Goal: Communication & Community: Connect with others

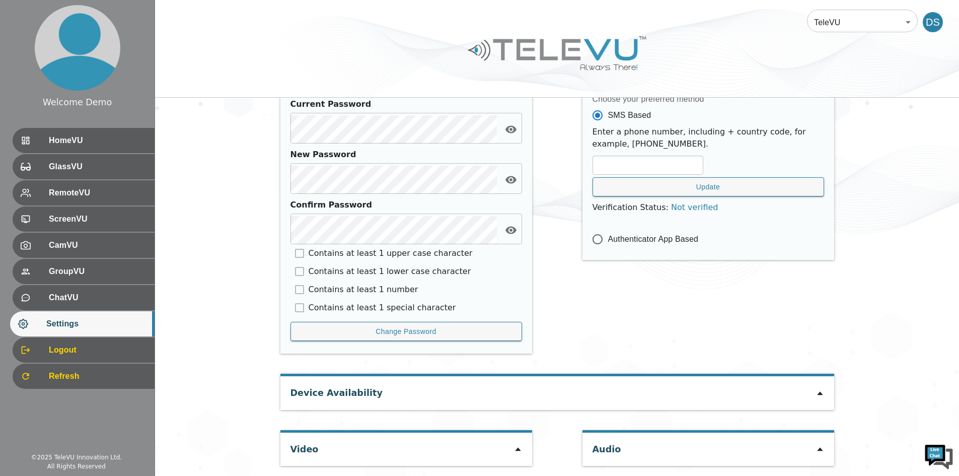
scroll to position [417, 0]
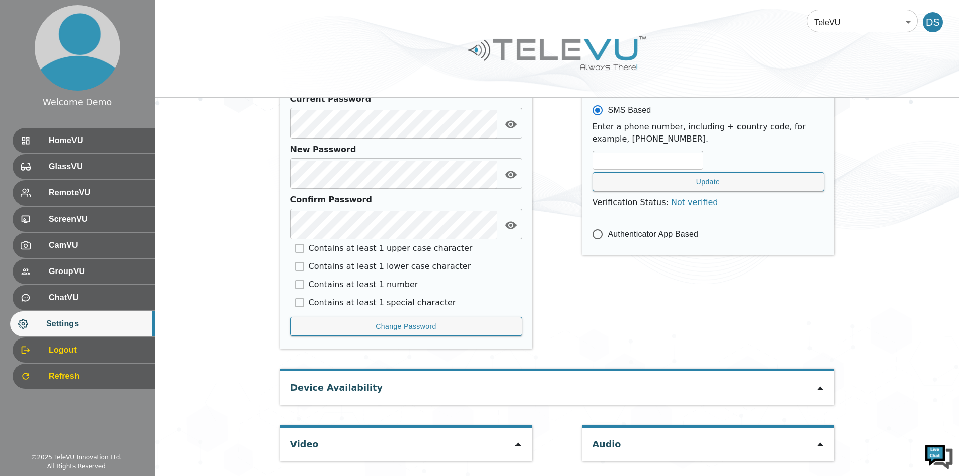
click at [521, 446] on icon at bounding box center [518, 444] width 8 height 8
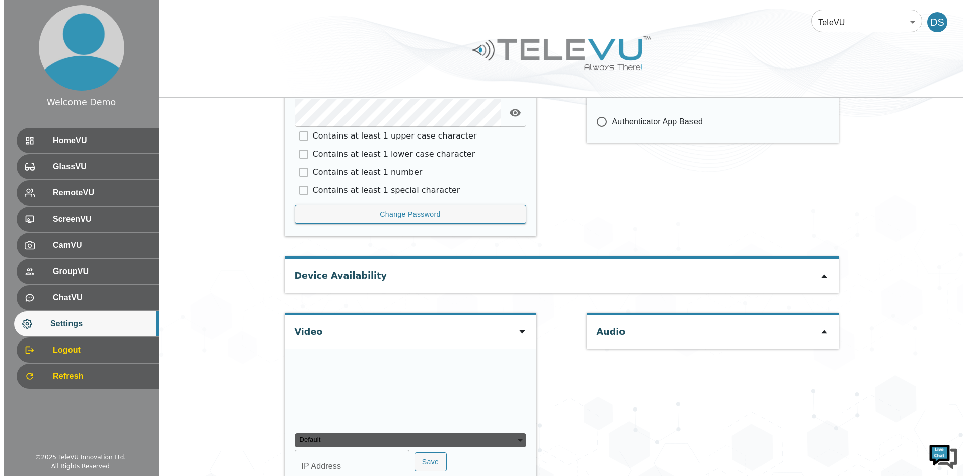
scroll to position [559, 0]
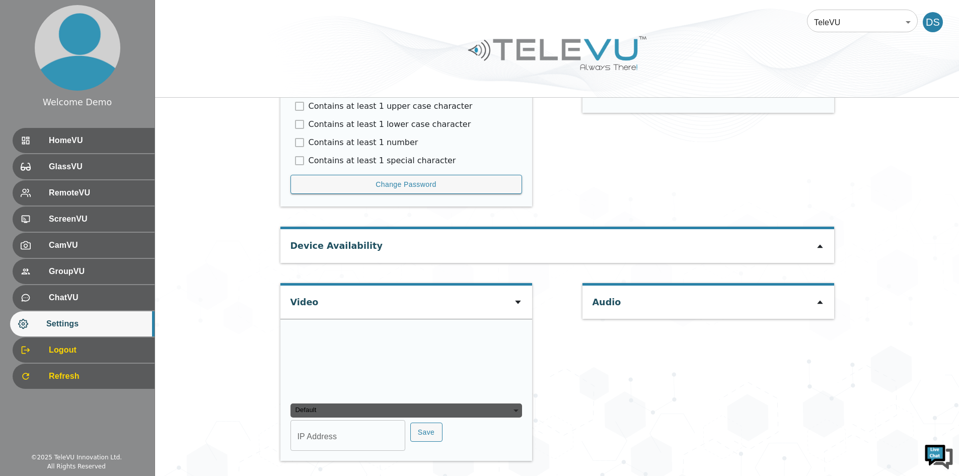
click at [410, 405] on div "Default" at bounding box center [407, 410] width 232 height 14
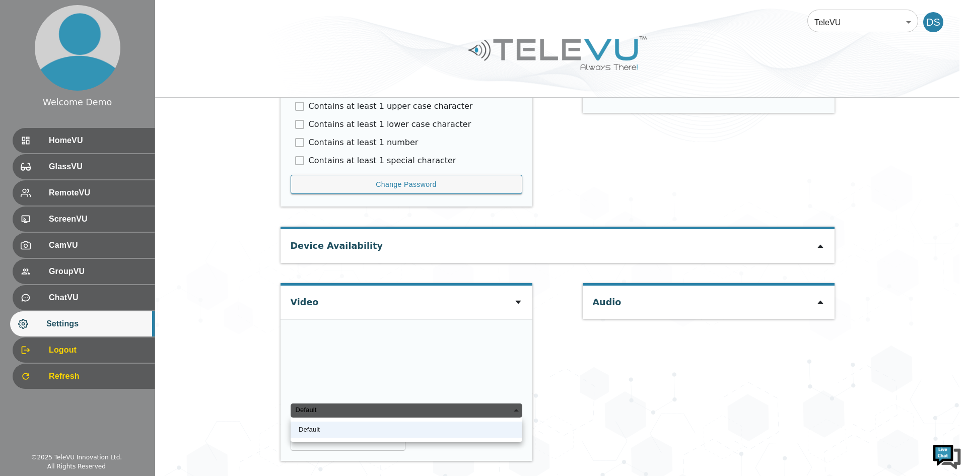
click at [387, 415] on div "Default" at bounding box center [407, 410] width 232 height 14
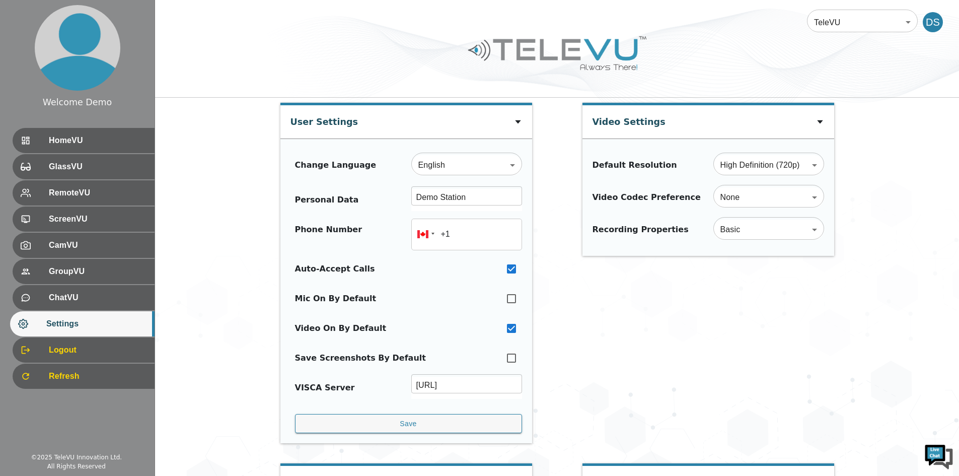
scroll to position [417, 0]
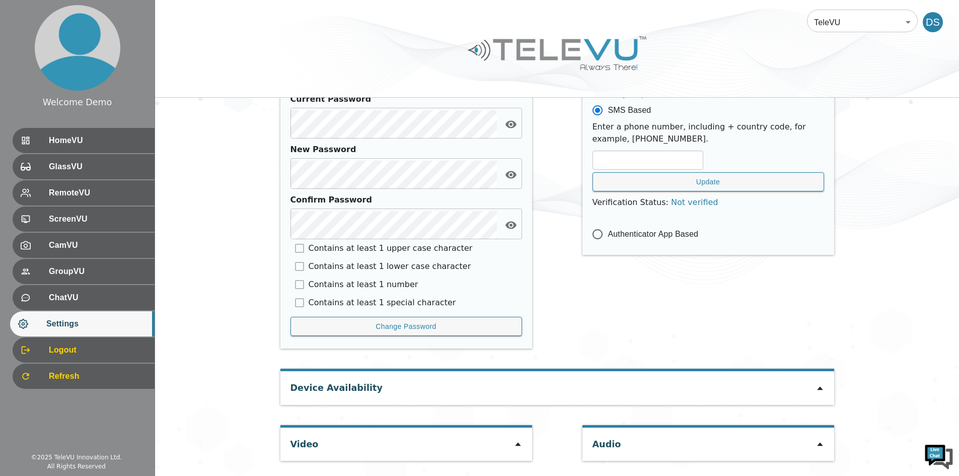
click at [518, 445] on icon at bounding box center [518, 445] width 6 height 4
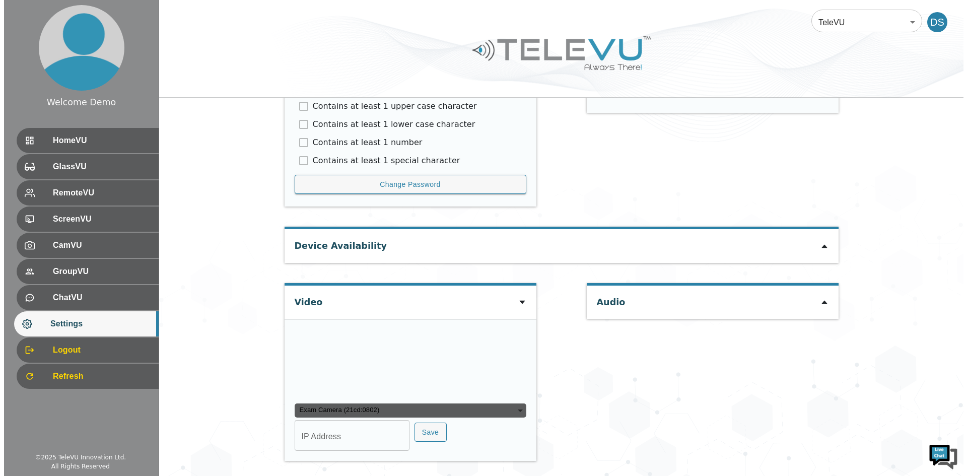
scroll to position [657, 0]
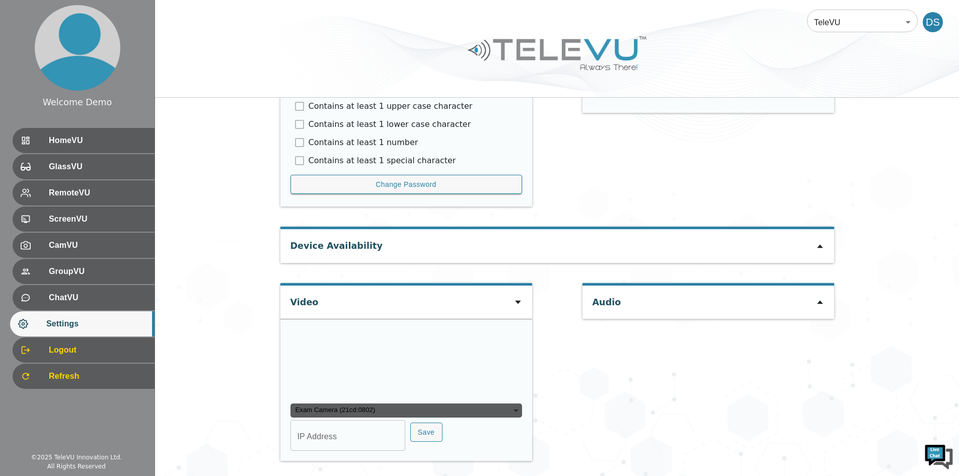
click at [513, 410] on div "Exam Camera (21cd:0802)" at bounding box center [407, 410] width 232 height 14
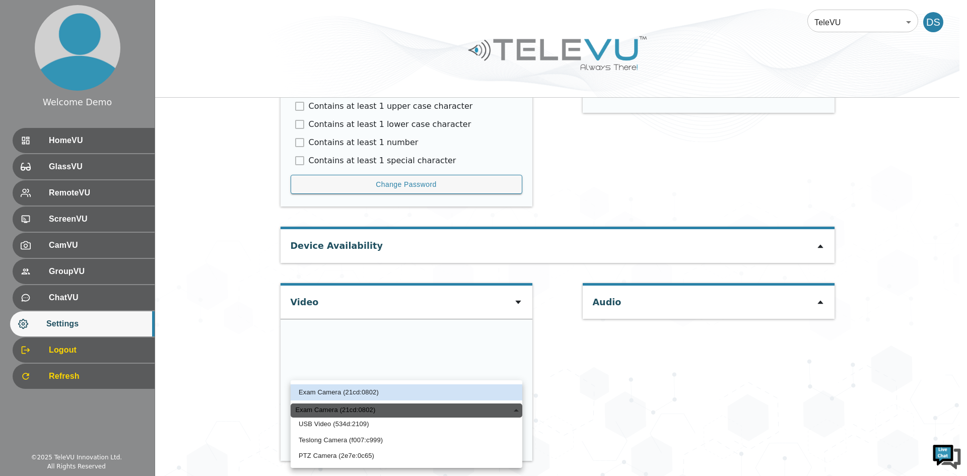
click at [358, 423] on li "USB Video (534d:2109)" at bounding box center [407, 424] width 232 height 16
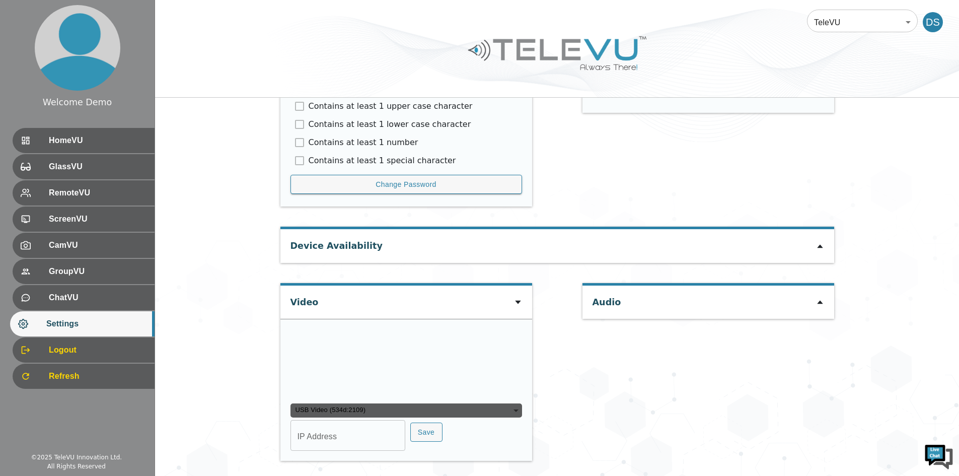
click at [517, 412] on div "USB Video (534d:2109)" at bounding box center [407, 410] width 232 height 14
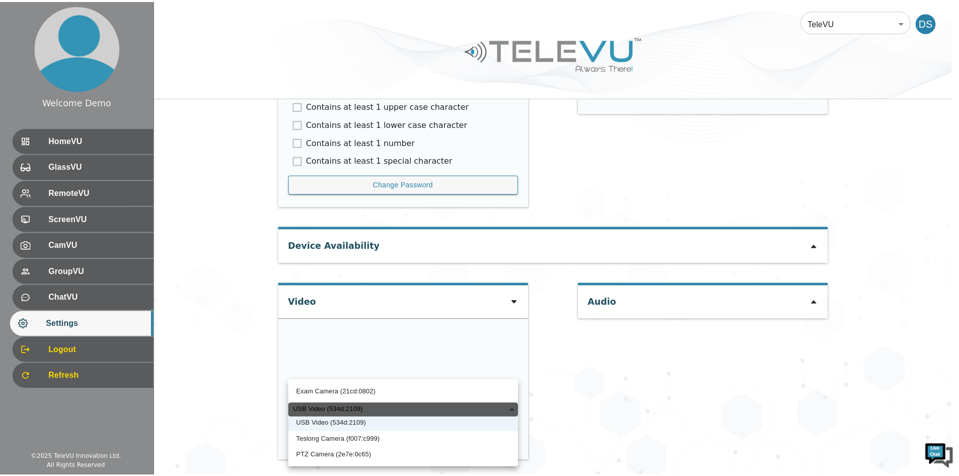
scroll to position [0, 0]
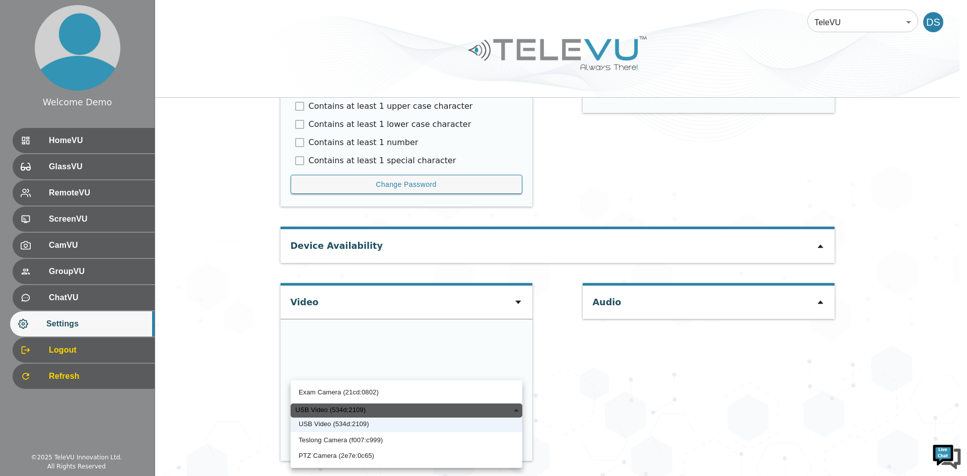
click at [380, 441] on li "Teslong Camera (f007:c999)" at bounding box center [407, 440] width 232 height 16
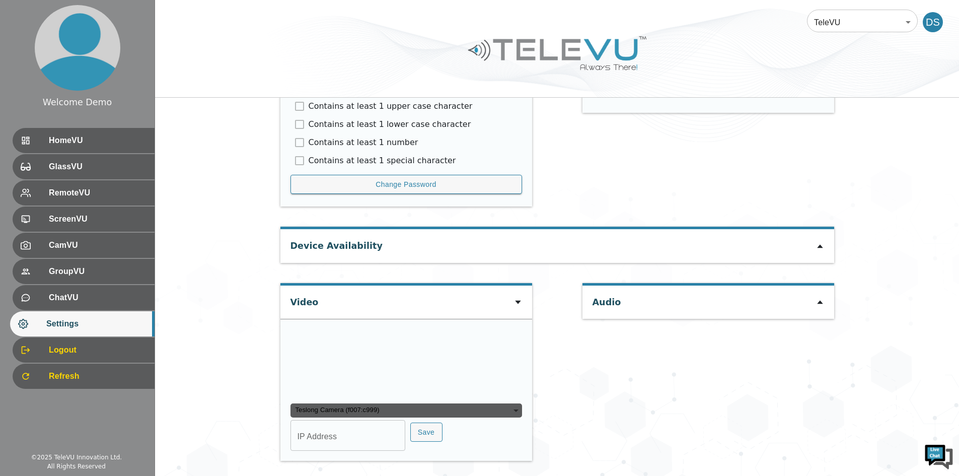
click at [516, 408] on div "Teslong Camera (f007:c999)" at bounding box center [407, 410] width 232 height 14
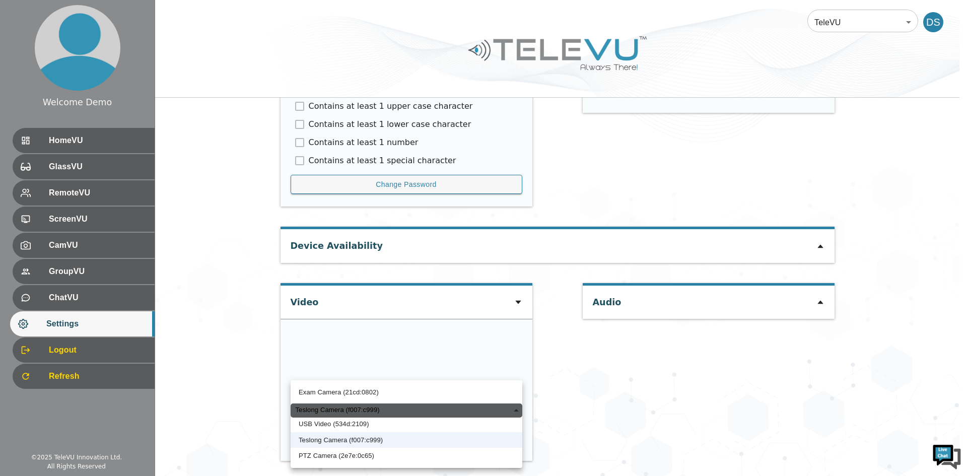
click at [370, 454] on li "PTZ Camera (2e7e:0c65)" at bounding box center [407, 456] width 232 height 16
type input "a3ed2c3ca13109c74151e434ac4db32160663e35342c8ecbd9d7a01e1c29b8dc"
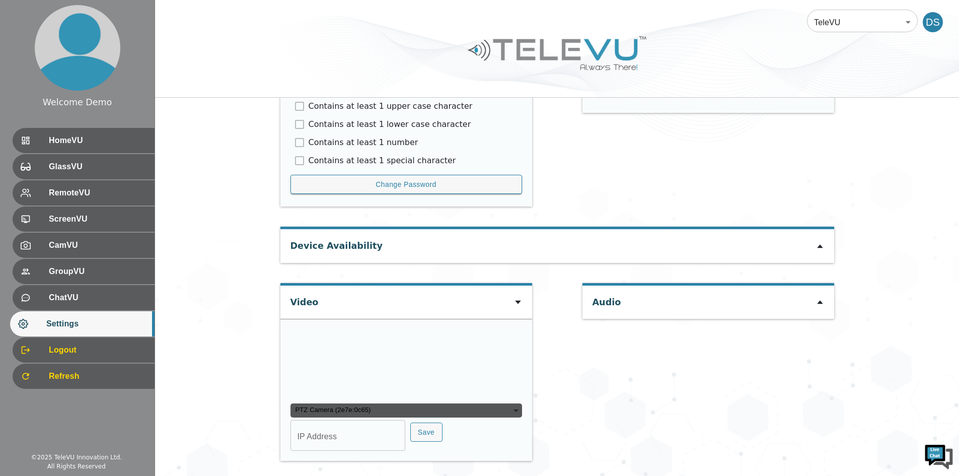
type input "COM6"
click at [515, 407] on div "PTZ Camera (2e7e:0c65)" at bounding box center [407, 410] width 232 height 14
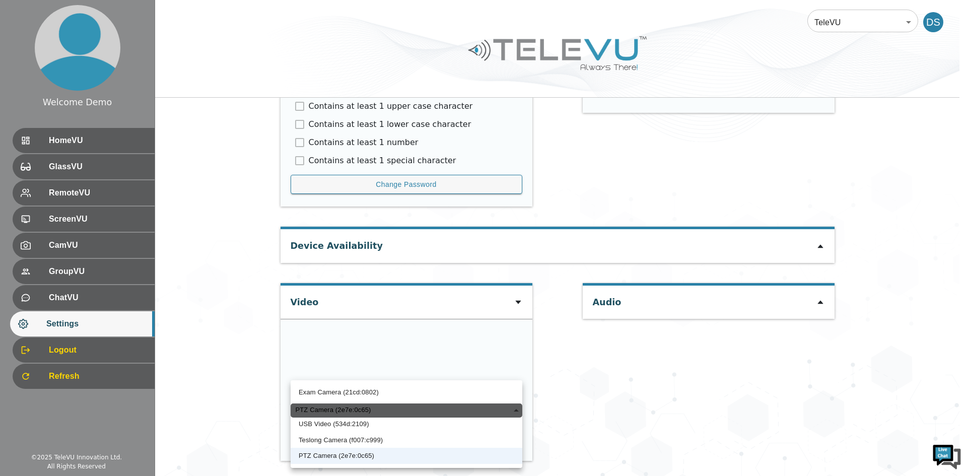
click at [365, 389] on li "Exam Camera (21cd:0802)" at bounding box center [407, 392] width 232 height 16
type input "42126b4cd0dcbeb00939c5bfce7d06830d2bdd43c0b4c261882b3c920ecd72fd"
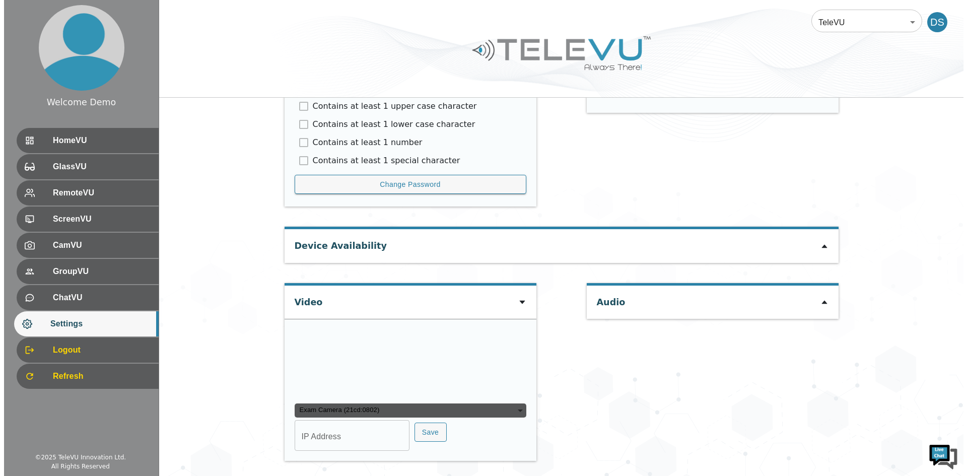
scroll to position [657, 0]
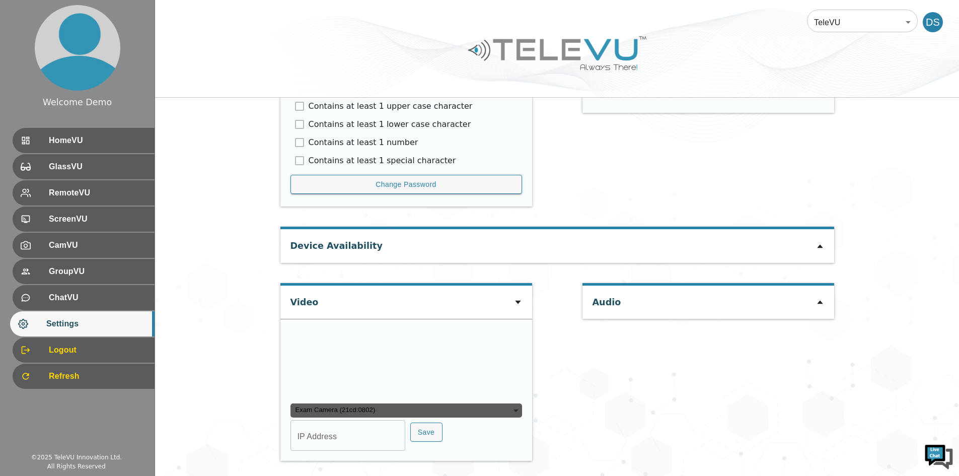
click at [514, 406] on div "Exam Camera (21cd:0802)" at bounding box center [407, 410] width 232 height 14
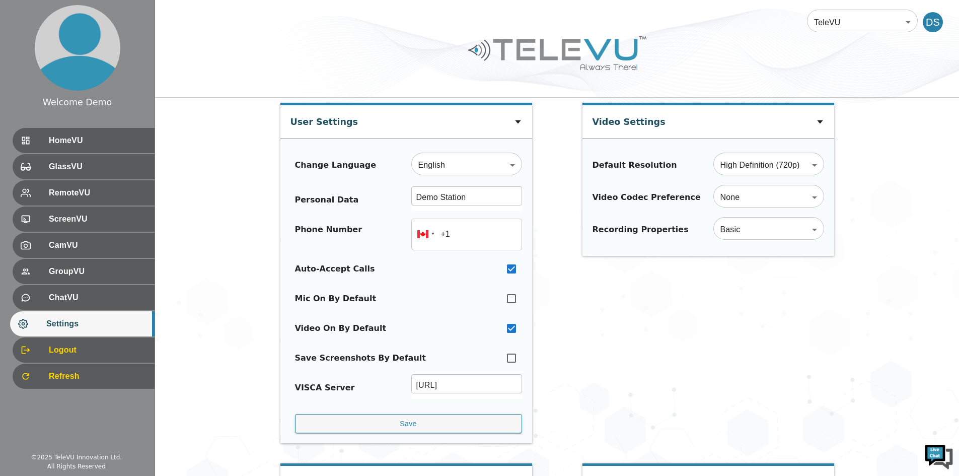
scroll to position [417, 0]
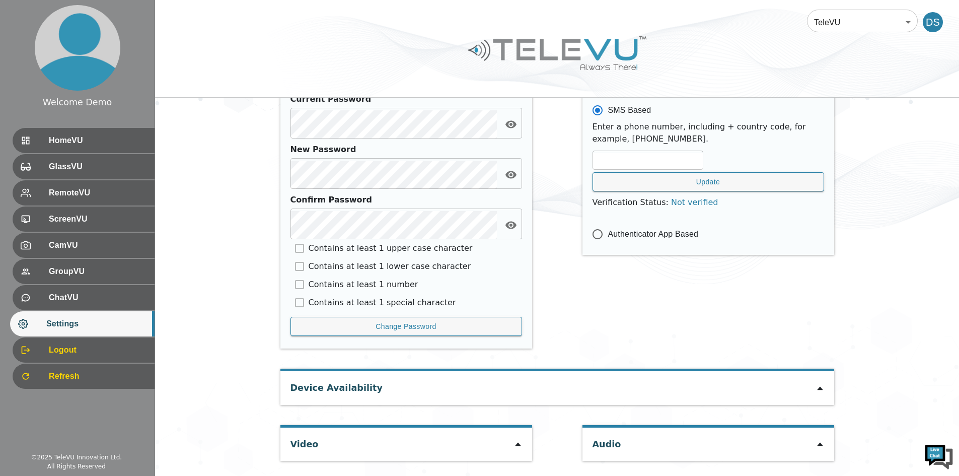
click at [518, 445] on icon at bounding box center [518, 445] width 6 height 4
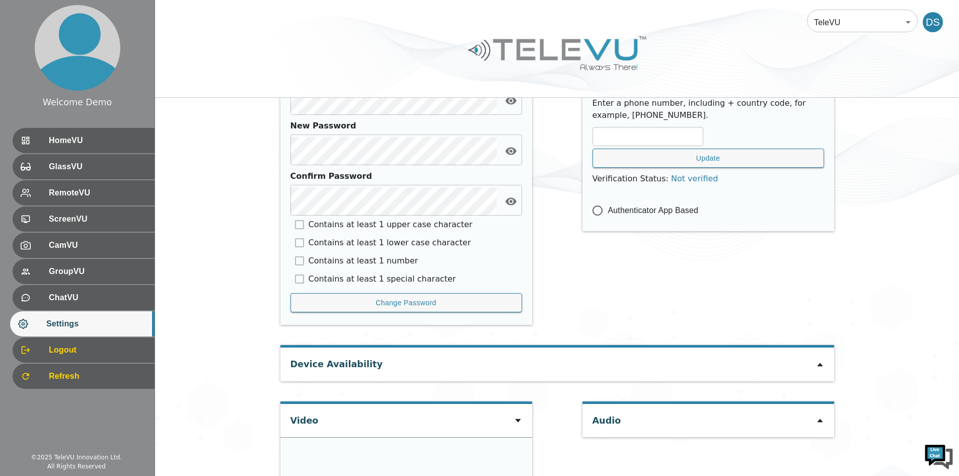
scroll to position [559, 0]
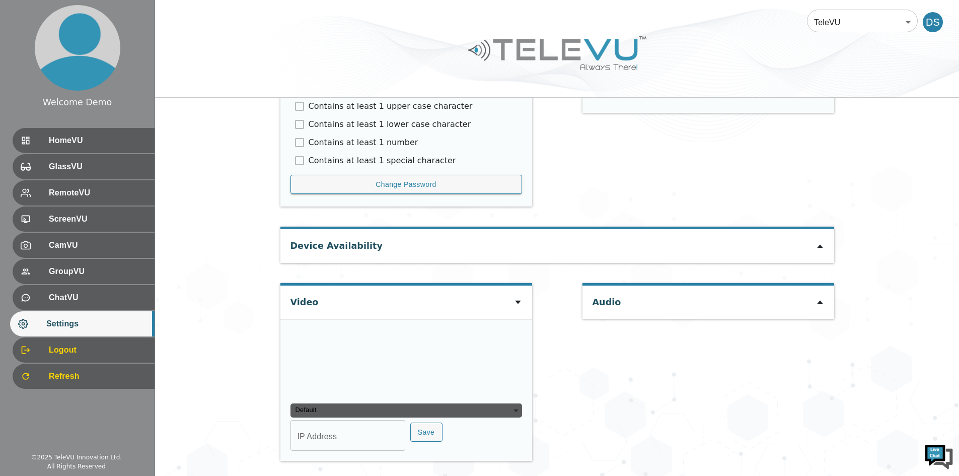
type input "42126b4cd0dcbeb00939c5bfce7d06830d2bdd43c0b4c261882b3c920ecd72fd"
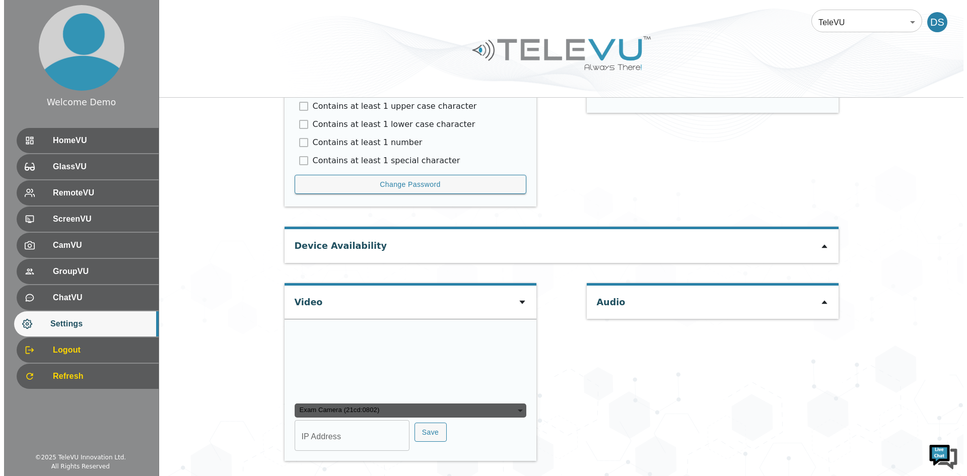
scroll to position [657, 0]
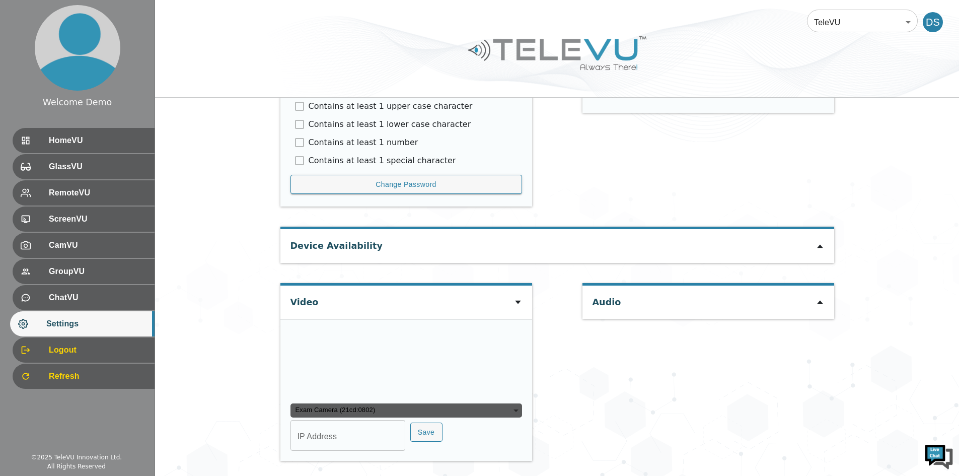
click at [519, 408] on div "Exam Camera (21cd:0802)" at bounding box center [407, 410] width 232 height 14
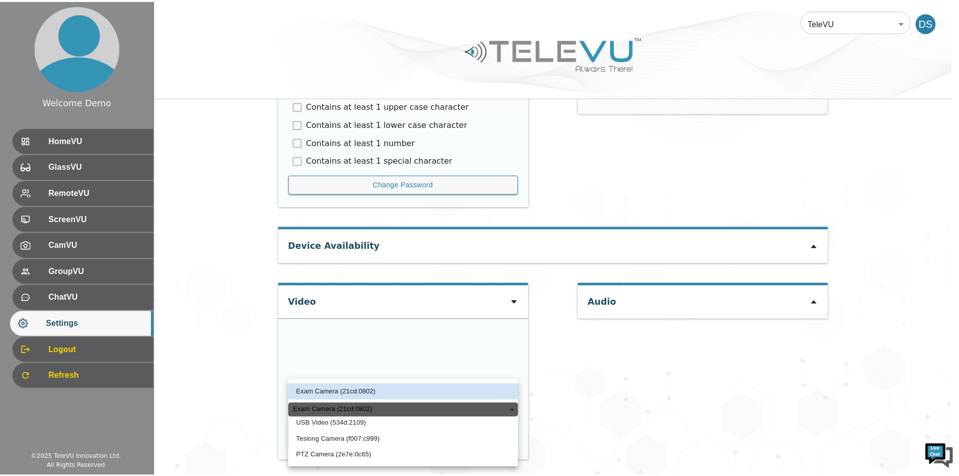
scroll to position [0, 0]
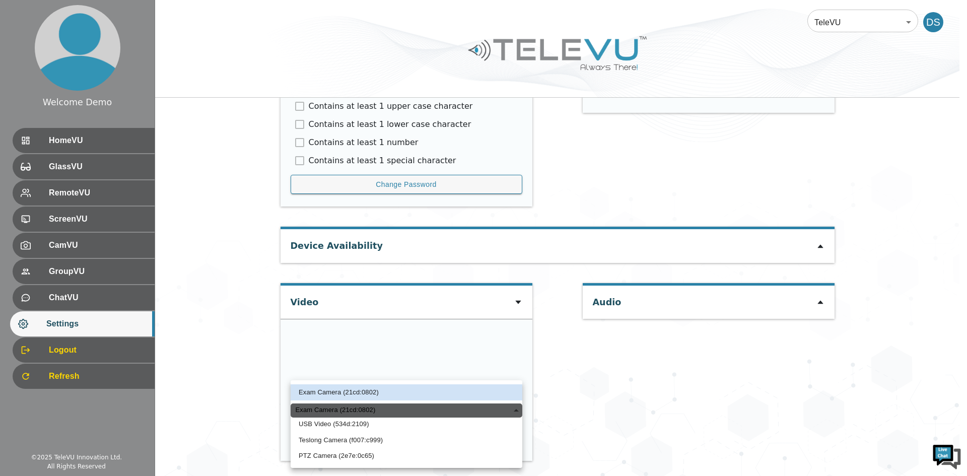
click at [520, 408] on div "Exam Camera (21cd:0802)" at bounding box center [407, 410] width 232 height 14
click at [82, 132] on div at bounding box center [483, 238] width 967 height 476
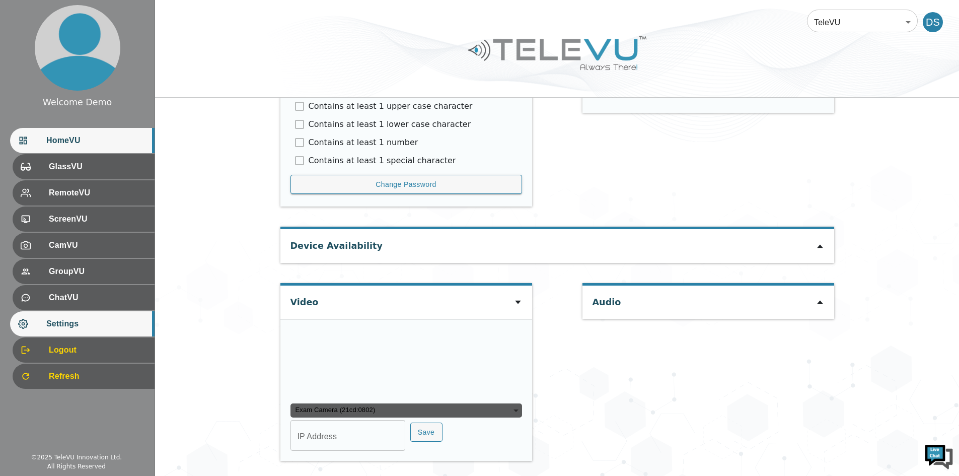
click at [74, 145] on span "HomeVU" at bounding box center [96, 140] width 100 height 12
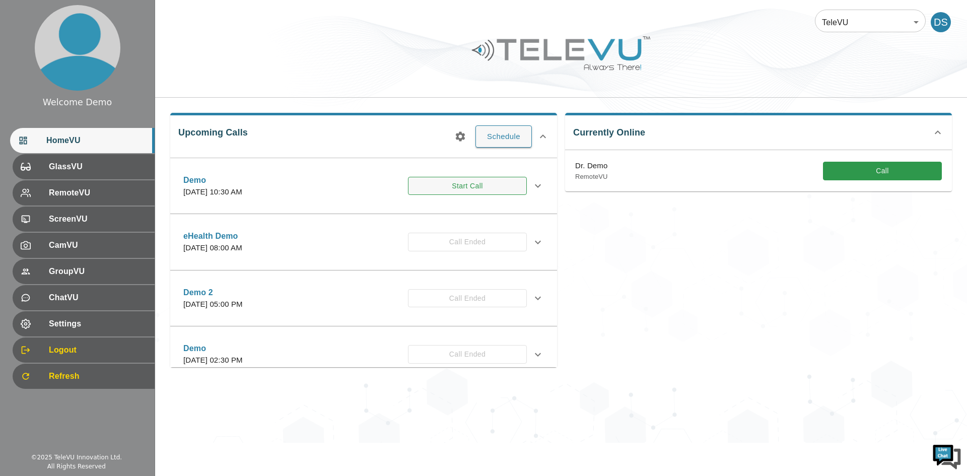
click at [463, 185] on button "Start Call" at bounding box center [467, 186] width 119 height 19
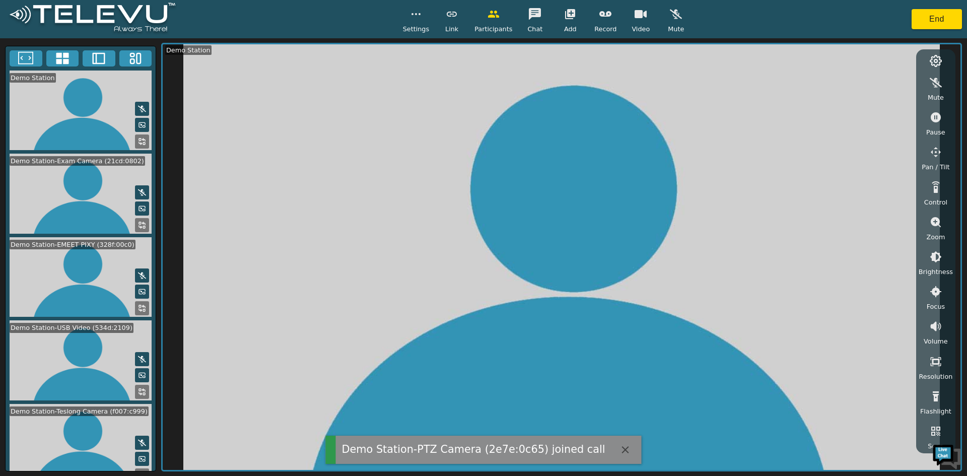
click at [57, 53] on icon at bounding box center [62, 58] width 13 height 12
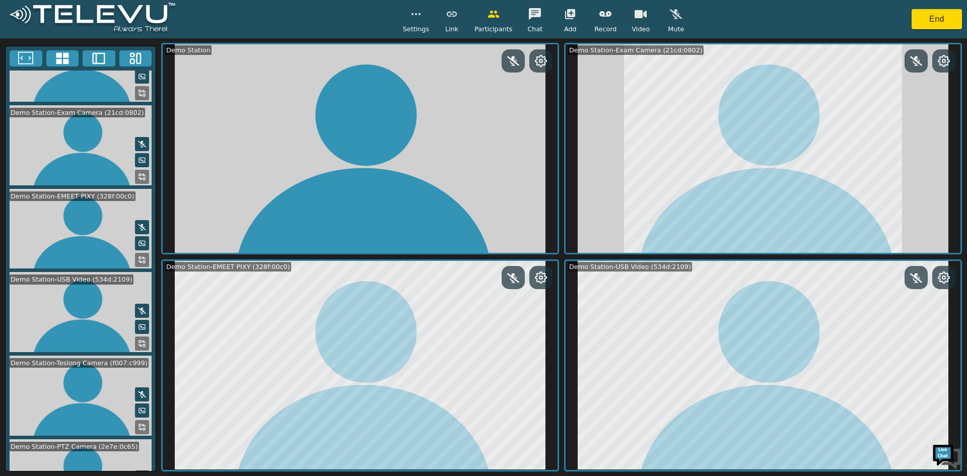
scroll to position [86, 0]
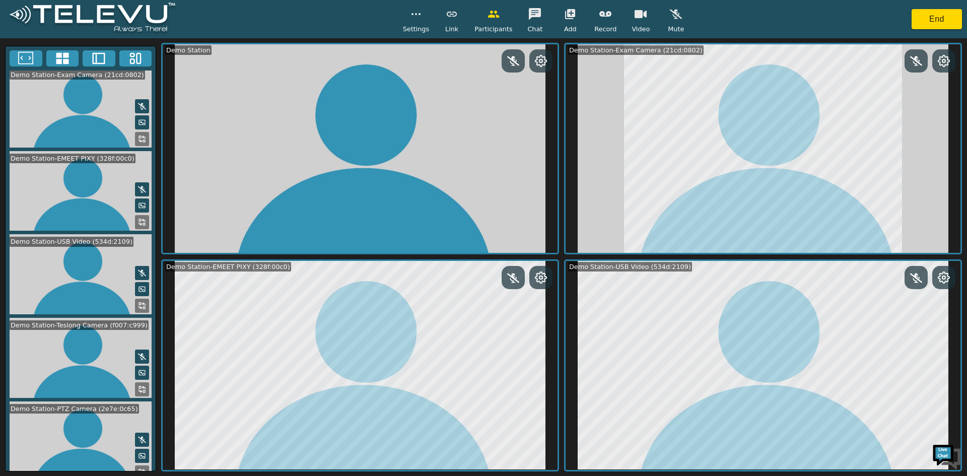
click at [547, 283] on div at bounding box center [540, 277] width 23 height 23
click at [541, 277] on icon at bounding box center [541, 277] width 12 height 12
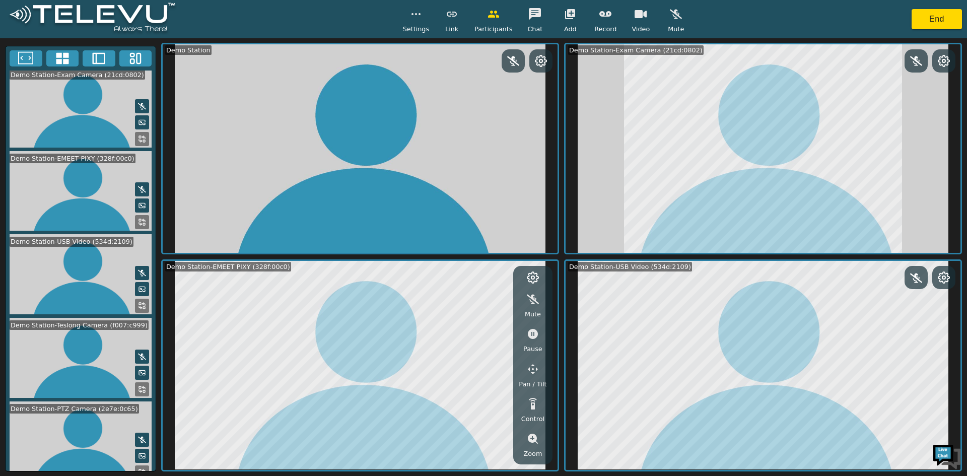
click at [533, 440] on icon "button" at bounding box center [533, 439] width 10 height 10
click at [535, 334] on icon "button" at bounding box center [533, 339] width 12 height 12
click at [533, 341] on icon "button" at bounding box center [532, 338] width 9 height 9
click at [533, 343] on icon "button" at bounding box center [532, 338] width 9 height 9
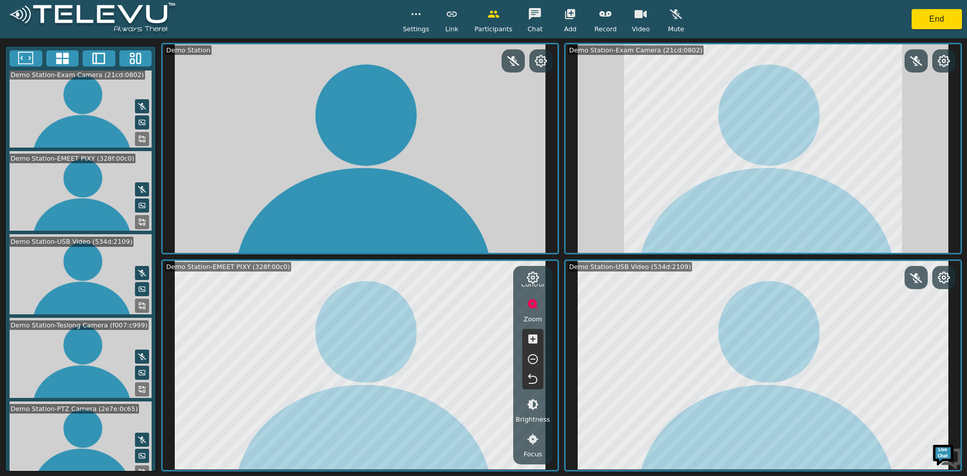
click at [532, 335] on icon "button" at bounding box center [532, 338] width 9 height 9
click at [528, 336] on icon "button" at bounding box center [532, 338] width 9 height 9
click at [532, 354] on icon "button" at bounding box center [533, 359] width 12 height 12
click at [531, 360] on icon "button" at bounding box center [533, 359] width 12 height 12
click at [529, 356] on icon "button" at bounding box center [533, 359] width 10 height 10
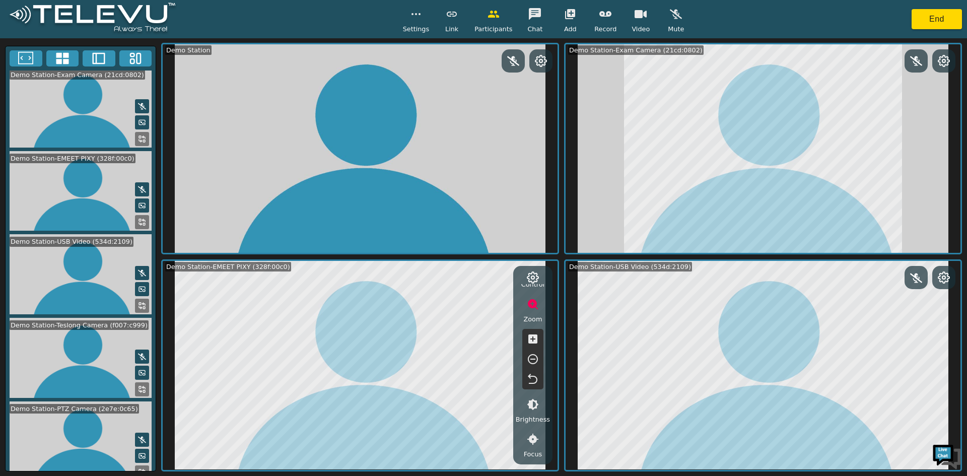
click at [531, 379] on icon "button" at bounding box center [533, 379] width 12 height 12
click at [528, 300] on icon "button" at bounding box center [533, 304] width 12 height 12
click at [531, 368] on icon "button" at bounding box center [533, 369] width 12 height 12
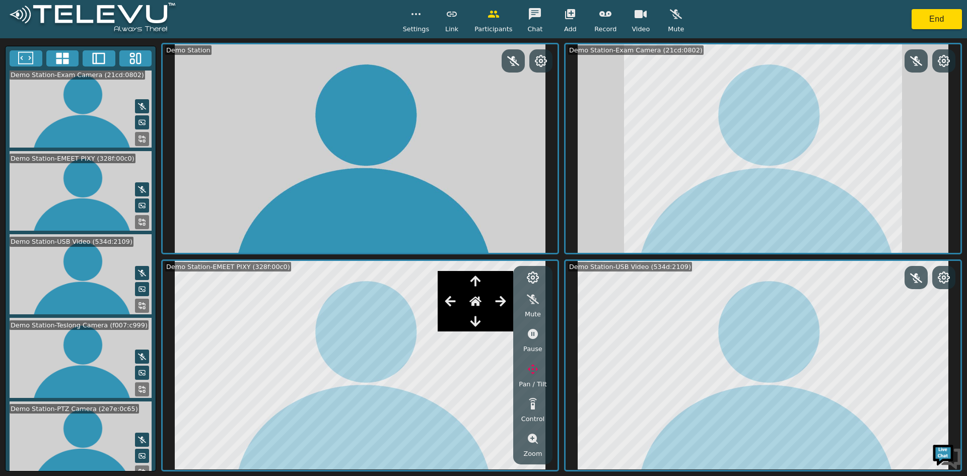
click at [451, 296] on icon "button" at bounding box center [450, 301] width 12 height 12
click at [450, 299] on icon "button" at bounding box center [450, 301] width 11 height 10
click at [501, 296] on icon "button" at bounding box center [501, 301] width 12 height 12
click at [502, 299] on icon "button" at bounding box center [501, 301] width 12 height 12
click at [532, 367] on icon "button" at bounding box center [533, 369] width 12 height 12
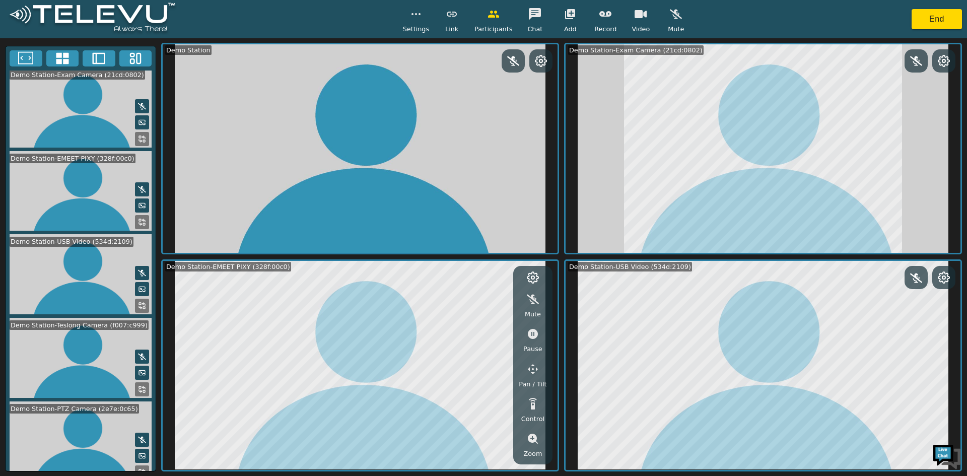
click at [135, 465] on button at bounding box center [142, 472] width 14 height 14
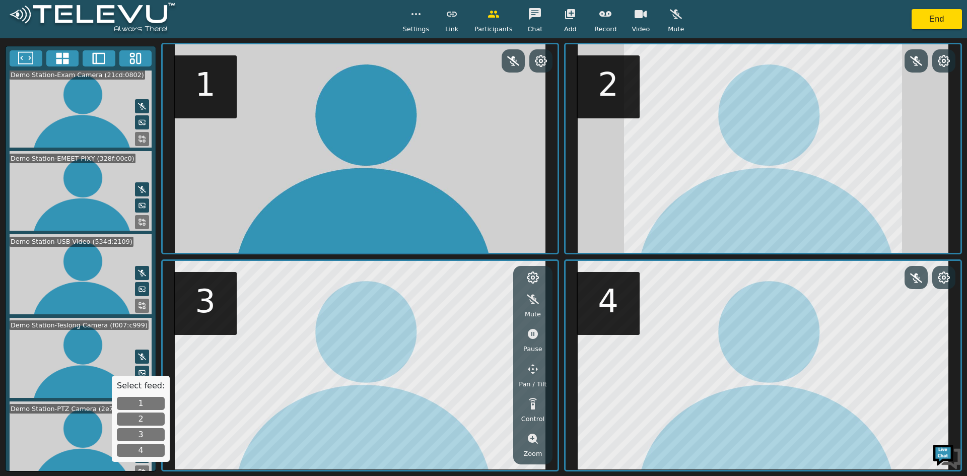
click at [136, 398] on button "1" at bounding box center [141, 403] width 48 height 13
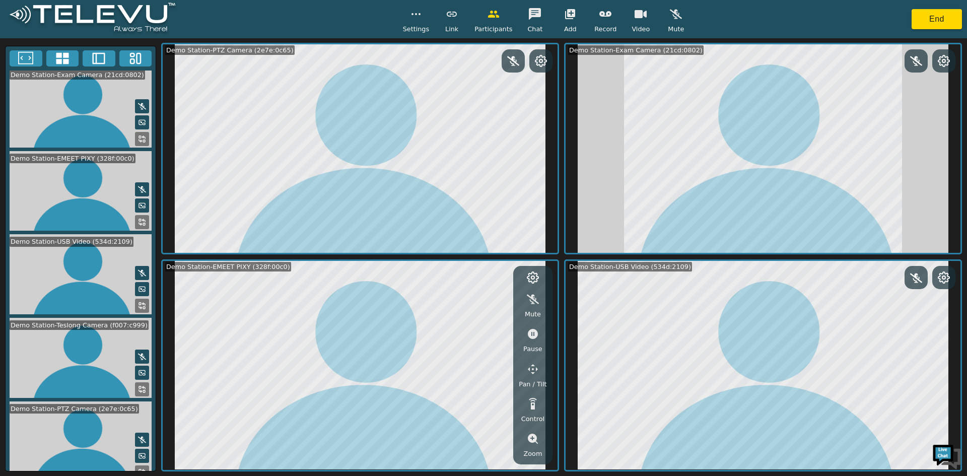
click at [539, 56] on icon at bounding box center [540, 60] width 11 height 11
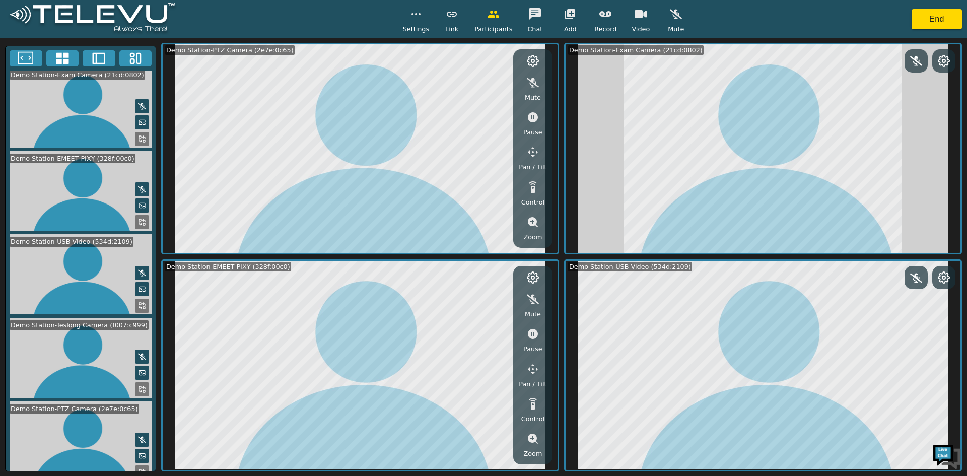
click at [528, 221] on icon "button" at bounding box center [533, 222] width 10 height 10
click at [532, 182] on icon "button" at bounding box center [533, 187] width 12 height 12
click at [534, 86] on icon "button" at bounding box center [533, 83] width 12 height 12
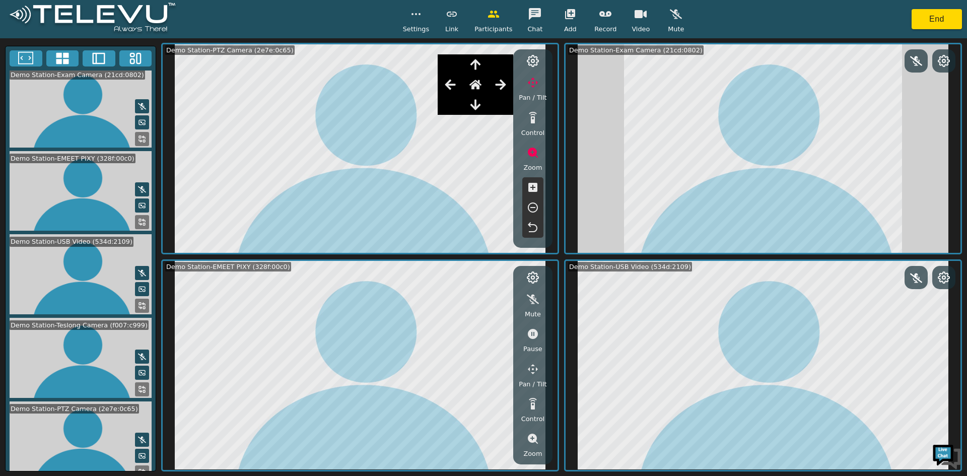
click at [450, 79] on icon "button" at bounding box center [450, 85] width 12 height 12
click at [452, 87] on icon "button" at bounding box center [450, 85] width 12 height 12
click at [449, 88] on icon "button" at bounding box center [450, 85] width 12 height 12
click at [451, 88] on icon "button" at bounding box center [450, 85] width 11 height 10
click at [453, 86] on icon "button" at bounding box center [450, 85] width 12 height 12
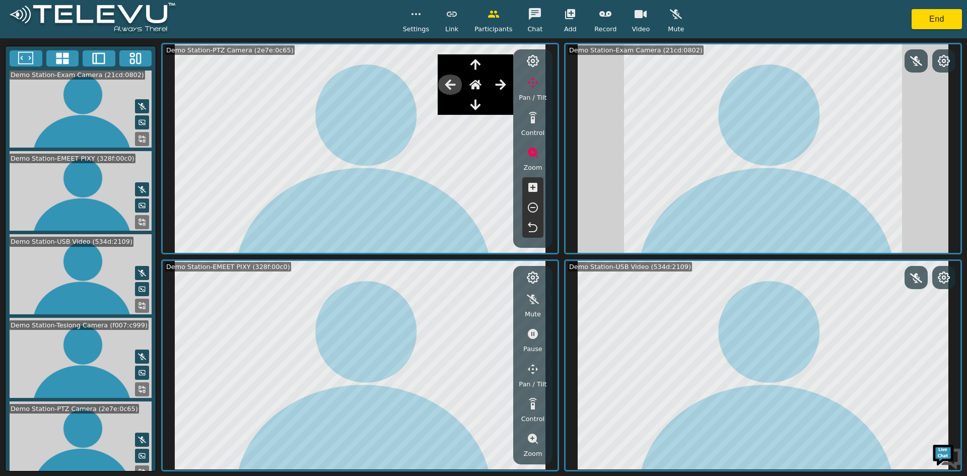
click at [450, 88] on icon "button" at bounding box center [450, 85] width 11 height 10
click at [449, 86] on icon "button" at bounding box center [450, 85] width 11 height 10
click at [446, 86] on icon "button" at bounding box center [450, 85] width 12 height 12
click at [447, 87] on icon "button" at bounding box center [450, 85] width 12 height 12
click at [446, 87] on icon "button" at bounding box center [450, 85] width 12 height 12
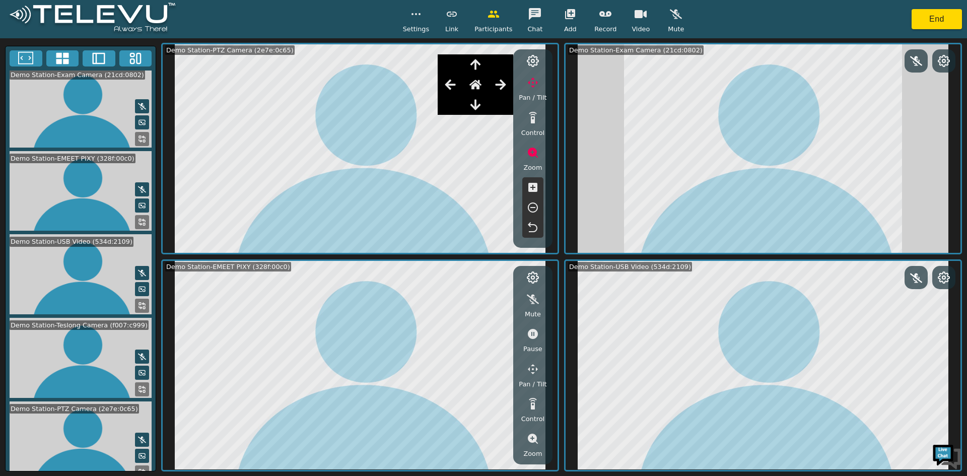
click at [446, 88] on icon "button" at bounding box center [450, 85] width 12 height 12
click at [450, 86] on icon "button" at bounding box center [450, 85] width 11 height 10
click at [446, 85] on icon "button" at bounding box center [450, 85] width 12 height 12
click at [446, 83] on icon "button" at bounding box center [450, 85] width 12 height 12
click at [447, 84] on icon "button" at bounding box center [450, 85] width 12 height 12
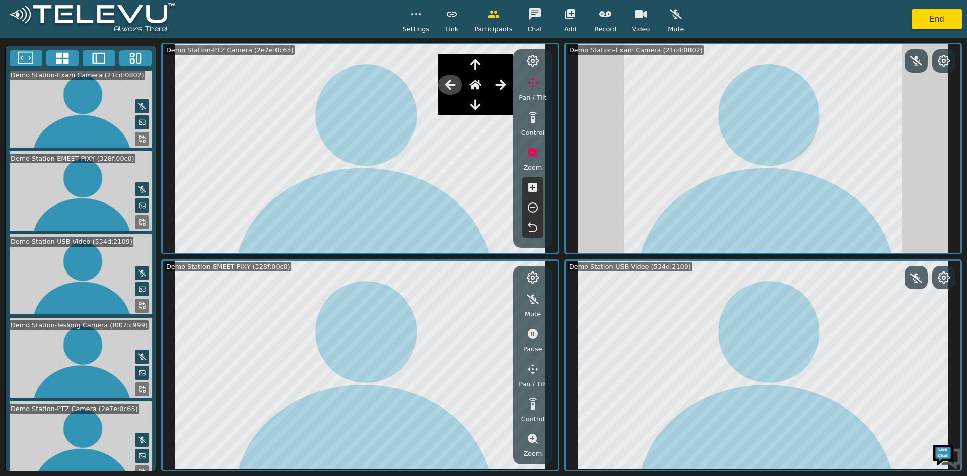
click at [446, 88] on icon "button" at bounding box center [450, 85] width 12 height 12
click at [448, 87] on icon "button" at bounding box center [450, 85] width 12 height 12
click at [452, 89] on icon "button" at bounding box center [450, 85] width 11 height 10
click at [454, 91] on icon "button" at bounding box center [450, 85] width 12 height 12
click at [450, 91] on icon "button" at bounding box center [450, 85] width 12 height 12
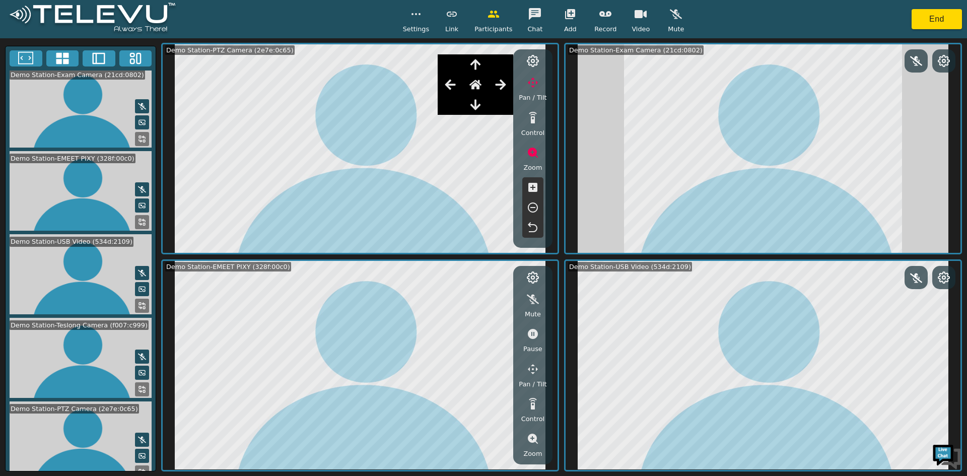
click at [531, 220] on button "button" at bounding box center [532, 228] width 25 height 20
click at [476, 64] on icon "button" at bounding box center [475, 64] width 12 height 12
click at [477, 63] on icon "button" at bounding box center [475, 64] width 10 height 11
click at [478, 68] on icon "button" at bounding box center [475, 64] width 10 height 11
click at [477, 71] on button "button" at bounding box center [475, 64] width 25 height 20
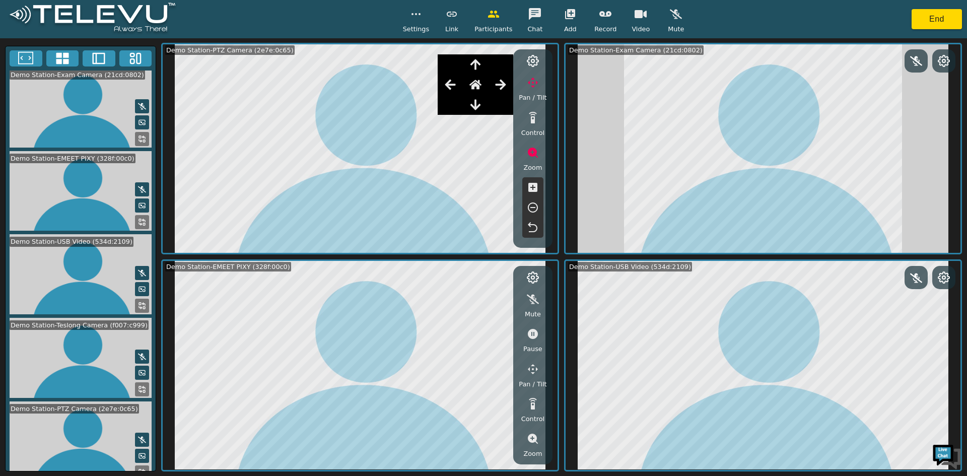
click at [477, 68] on icon "button" at bounding box center [475, 64] width 10 height 11
click at [474, 59] on icon "button" at bounding box center [475, 64] width 12 height 12
click at [479, 67] on icon "button" at bounding box center [475, 64] width 12 height 12
click at [478, 65] on icon "button" at bounding box center [475, 64] width 10 height 11
click at [477, 65] on icon "button" at bounding box center [475, 64] width 10 height 11
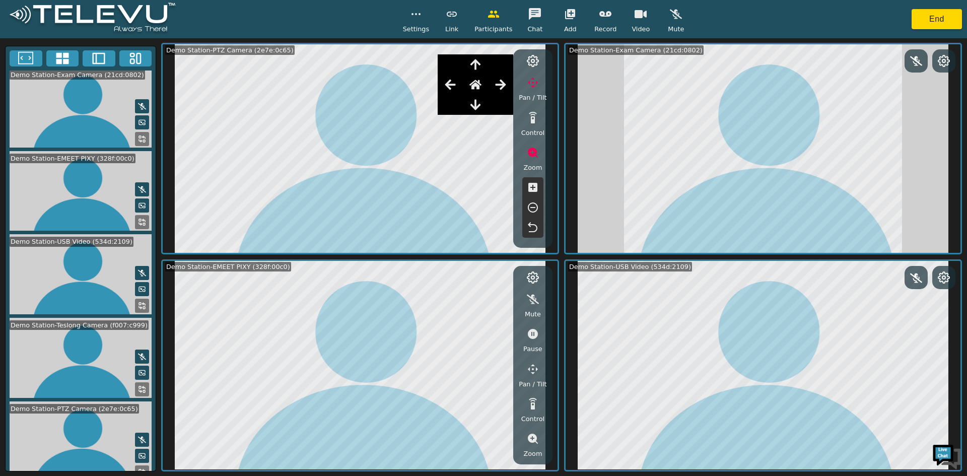
click at [479, 65] on icon "button" at bounding box center [475, 64] width 12 height 12
click at [478, 63] on icon "button" at bounding box center [475, 64] width 10 height 11
click at [478, 62] on icon "button" at bounding box center [475, 64] width 10 height 11
click at [480, 63] on icon "button" at bounding box center [475, 64] width 10 height 11
click at [478, 62] on icon "button" at bounding box center [475, 64] width 10 height 11
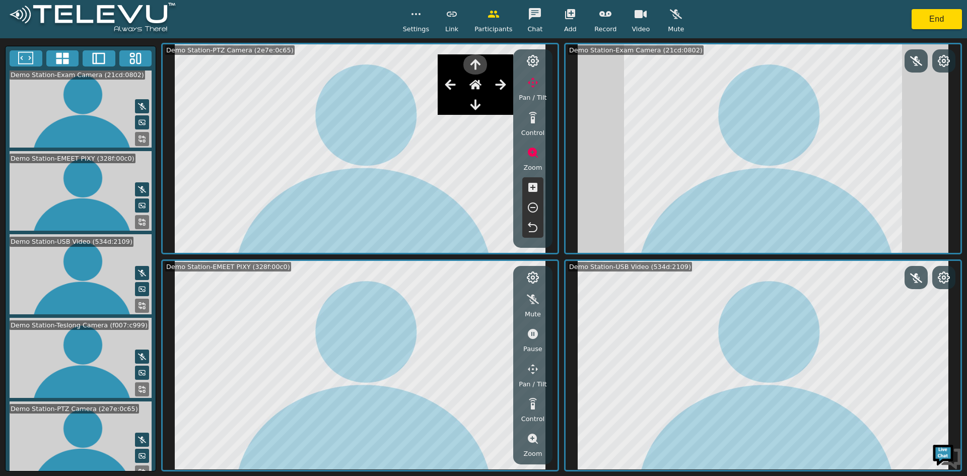
click at [479, 64] on icon "button" at bounding box center [475, 64] width 12 height 12
click at [476, 64] on icon "button" at bounding box center [475, 64] width 10 height 11
click at [475, 66] on icon "button" at bounding box center [475, 64] width 12 height 12
click at [475, 65] on icon "button" at bounding box center [475, 64] width 12 height 12
click at [472, 65] on icon "button" at bounding box center [475, 64] width 12 height 12
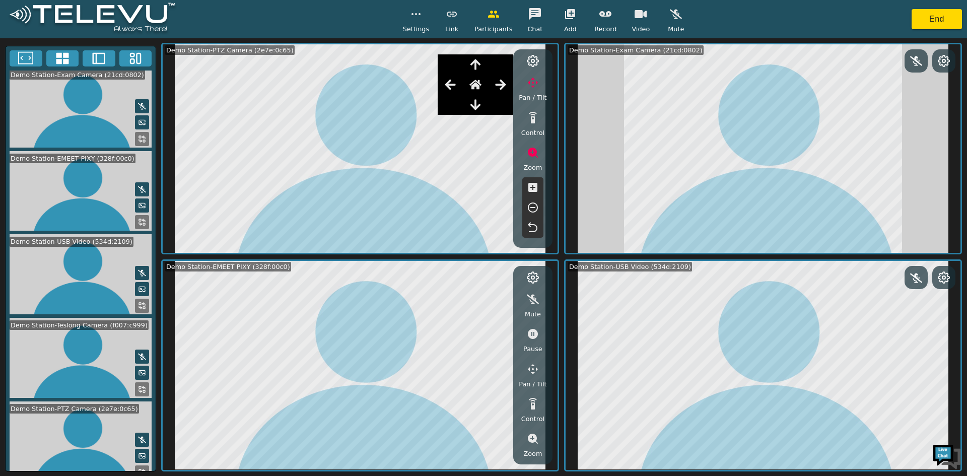
click at [475, 65] on icon "button" at bounding box center [475, 64] width 12 height 12
click at [471, 60] on icon "button" at bounding box center [475, 64] width 12 height 12
click at [471, 63] on icon "button" at bounding box center [475, 64] width 12 height 12
click at [472, 59] on icon "button" at bounding box center [475, 64] width 12 height 12
click at [475, 63] on icon "button" at bounding box center [475, 64] width 10 height 11
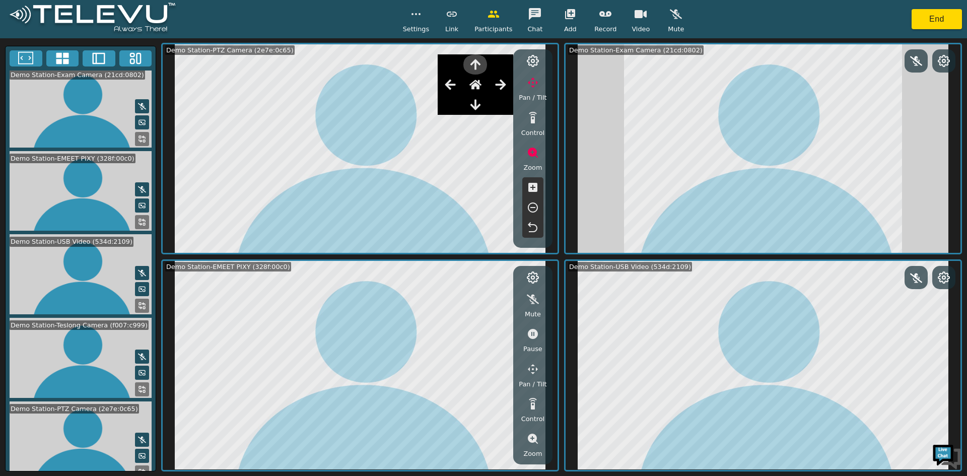
click at [476, 64] on icon "button" at bounding box center [475, 64] width 12 height 12
click at [475, 63] on icon "button" at bounding box center [475, 64] width 12 height 12
click at [477, 63] on icon "button" at bounding box center [475, 64] width 10 height 11
click at [477, 66] on icon "button" at bounding box center [475, 64] width 10 height 11
click at [475, 64] on icon "button" at bounding box center [475, 64] width 12 height 12
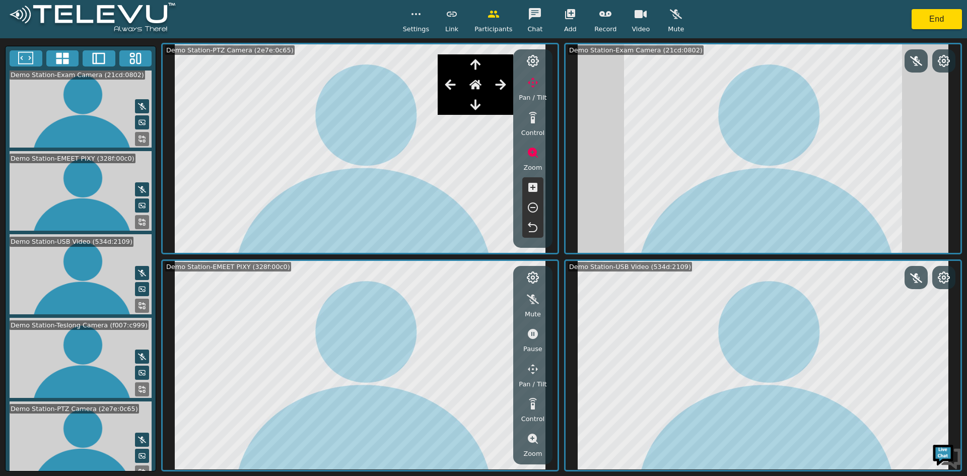
click at [475, 106] on icon "button" at bounding box center [475, 105] width 12 height 12
click at [570, 8] on button "button" at bounding box center [570, 14] width 25 height 20
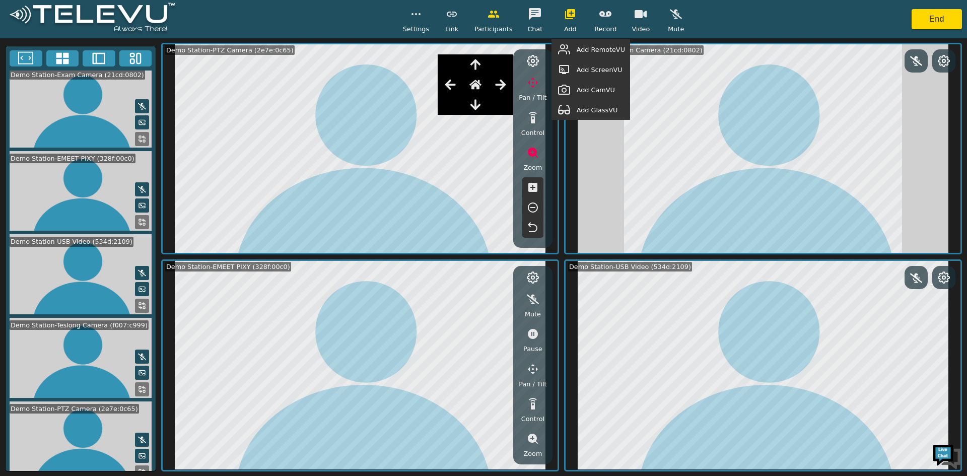
click at [601, 108] on span "Add GlassVU" at bounding box center [597, 110] width 41 height 10
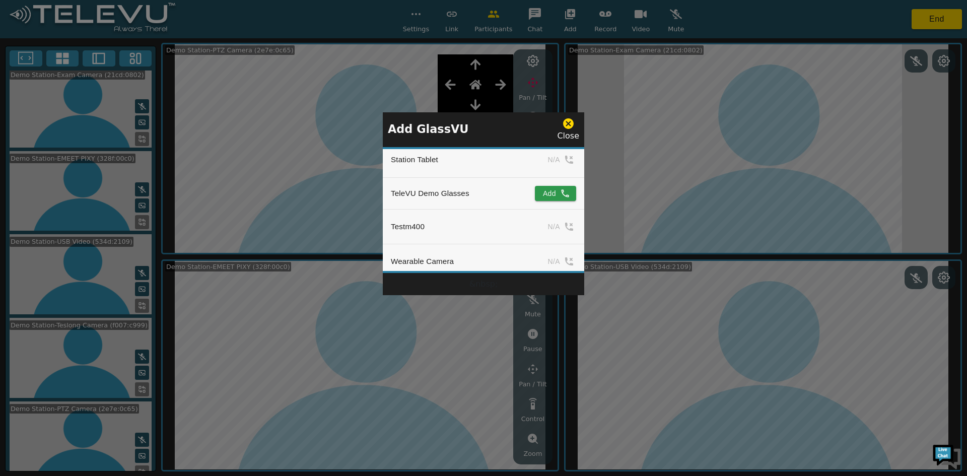
scroll to position [1124, 0]
click at [553, 181] on button "Add" at bounding box center [555, 184] width 41 height 15
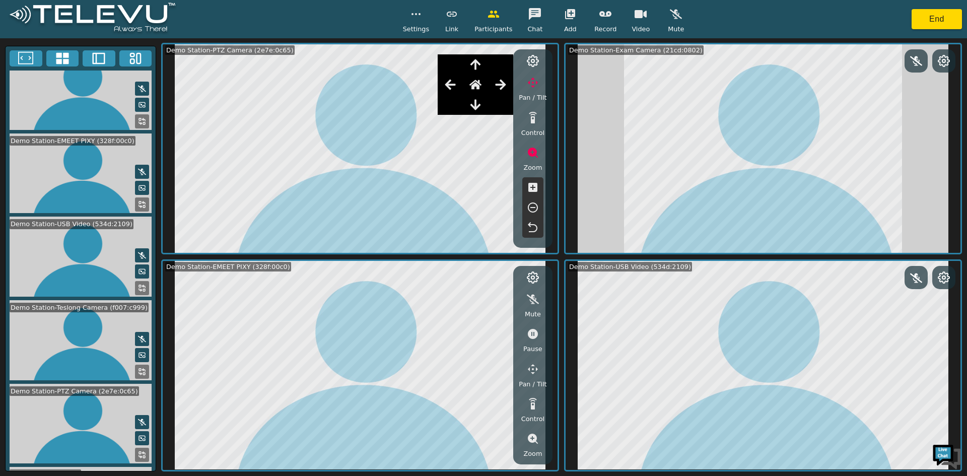
scroll to position [177, 0]
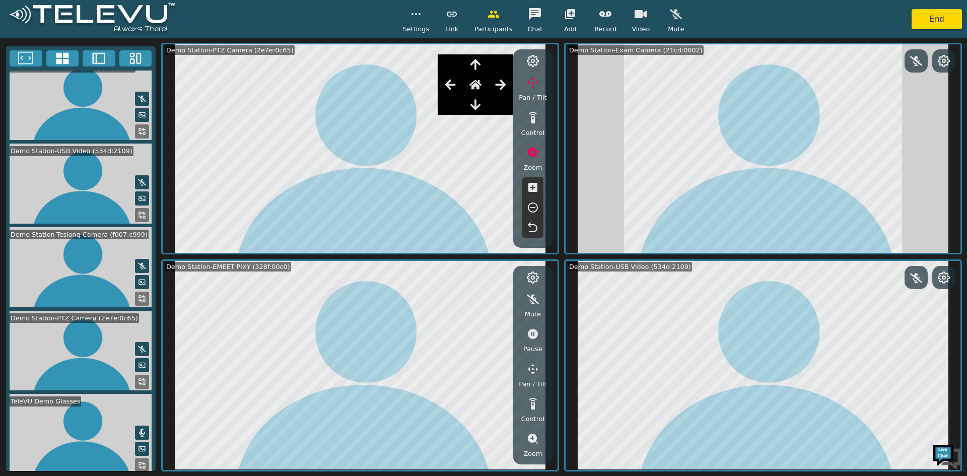
click at [138, 461] on icon at bounding box center [142, 465] width 8 height 8
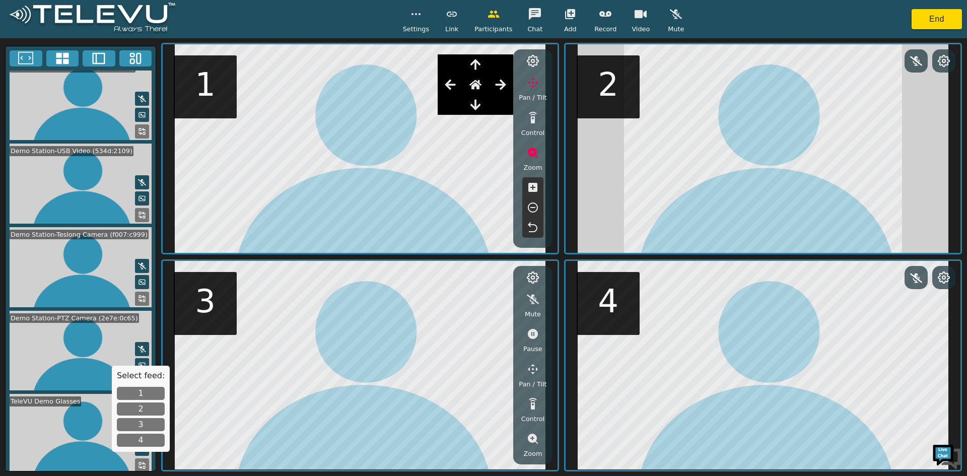
click at [56, 435] on video at bounding box center [81, 434] width 150 height 80
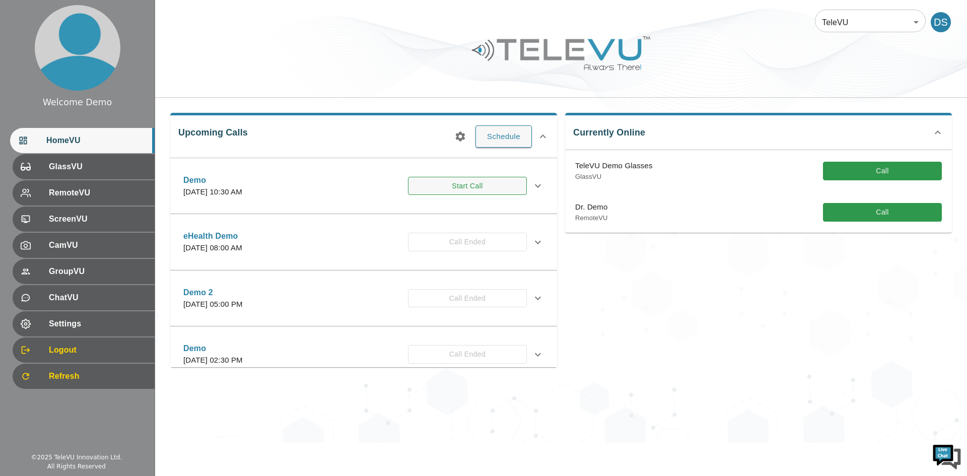
click at [453, 182] on button "Start Call" at bounding box center [467, 186] width 119 height 19
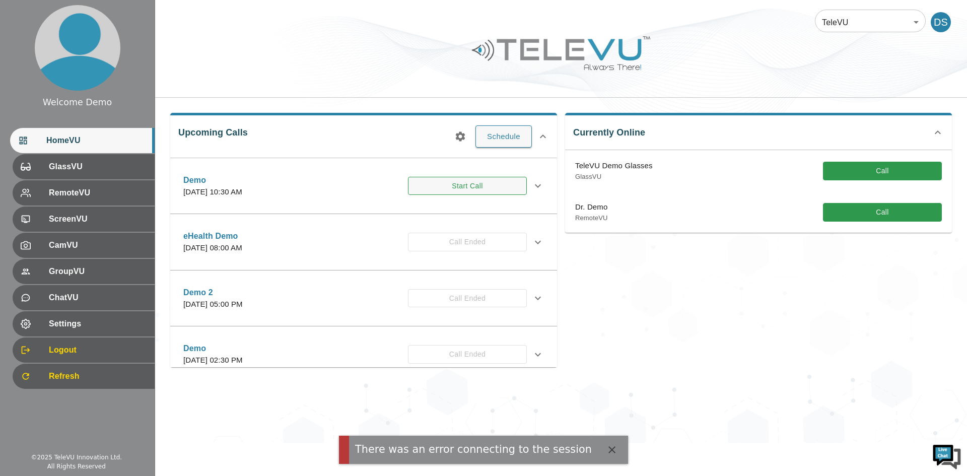
click at [458, 185] on button "Start Call" at bounding box center [467, 186] width 119 height 19
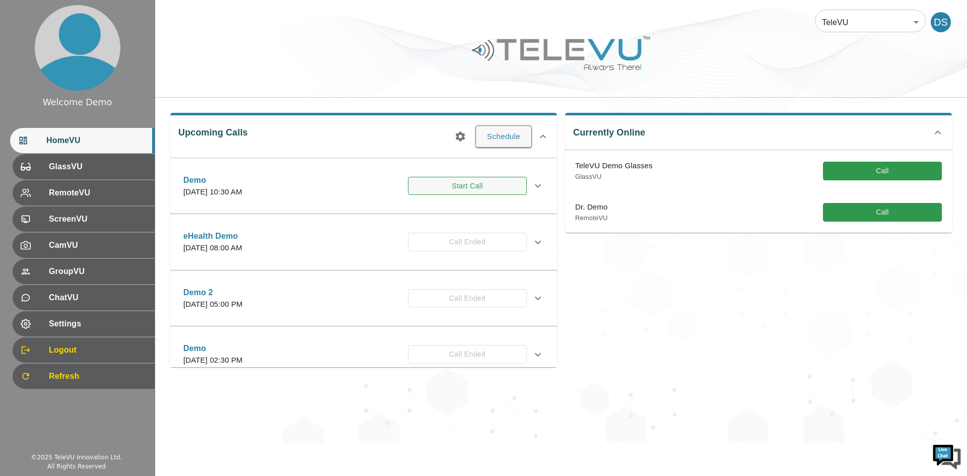
click at [463, 182] on button "Start Call" at bounding box center [467, 186] width 119 height 19
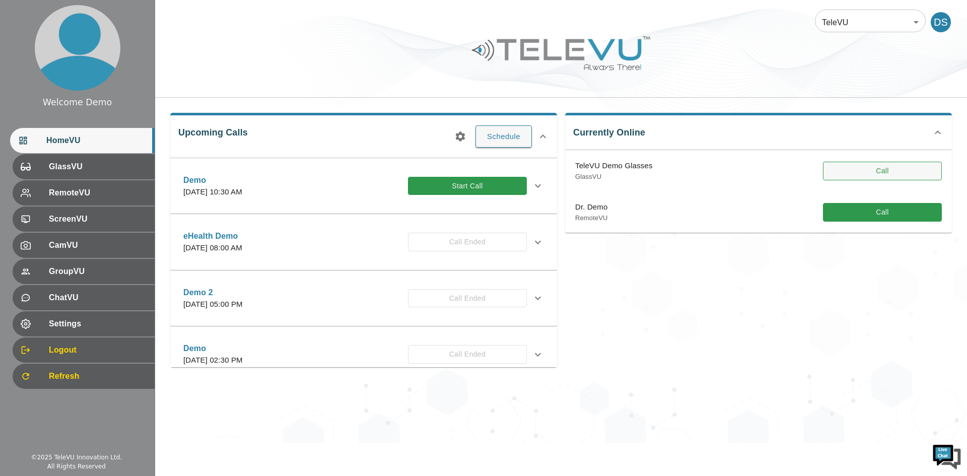
click at [870, 169] on button "Call" at bounding box center [882, 171] width 119 height 19
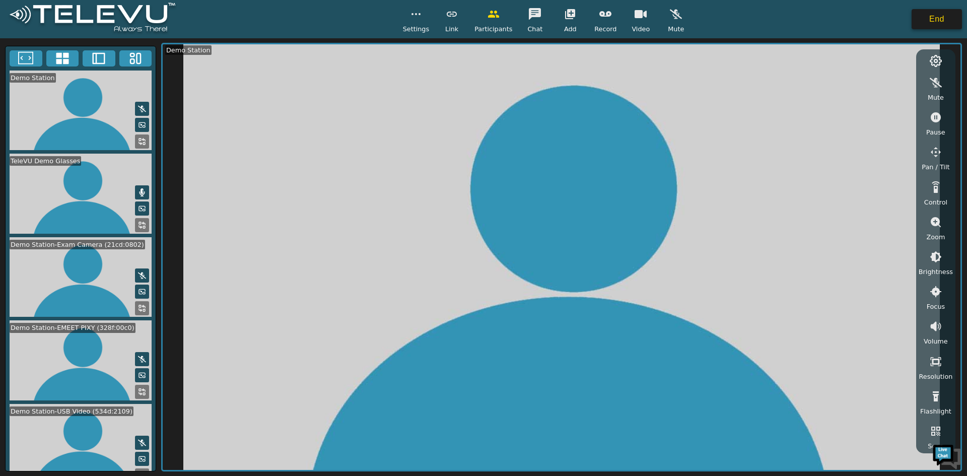
click at [931, 20] on button "End" at bounding box center [937, 19] width 50 height 20
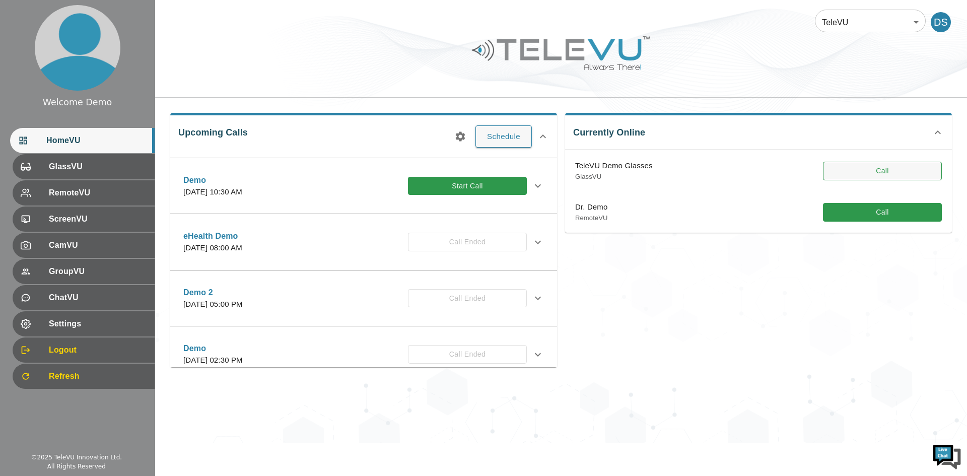
click at [882, 170] on button "Call" at bounding box center [882, 171] width 119 height 19
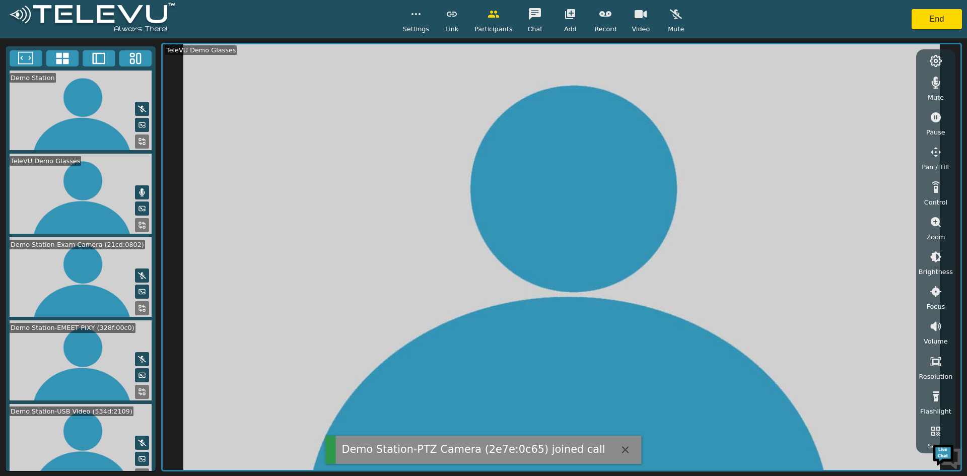
click at [62, 59] on icon at bounding box center [62, 58] width 15 height 15
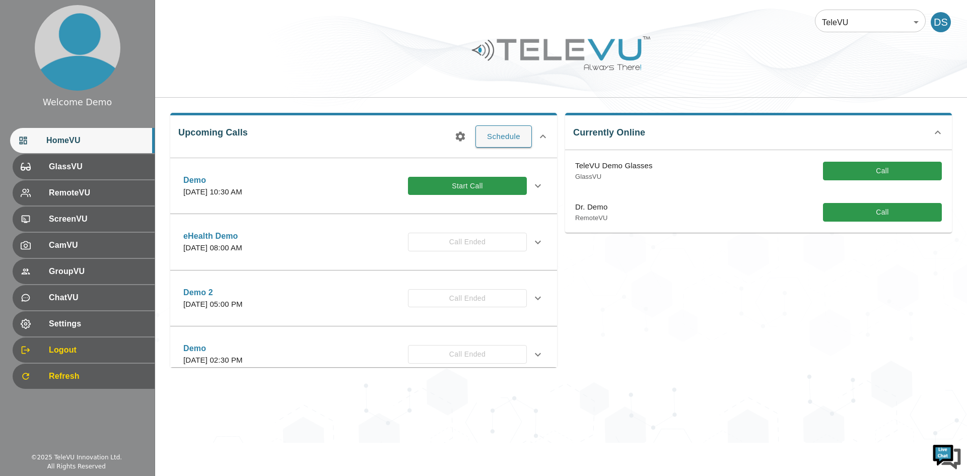
click at [787, 315] on div "Currently Online TeleVU Demo Glasses GlassVU Call Dr. Demo RemoteVU Call" at bounding box center [754, 236] width 395 height 262
click at [871, 166] on button "Call" at bounding box center [882, 171] width 119 height 19
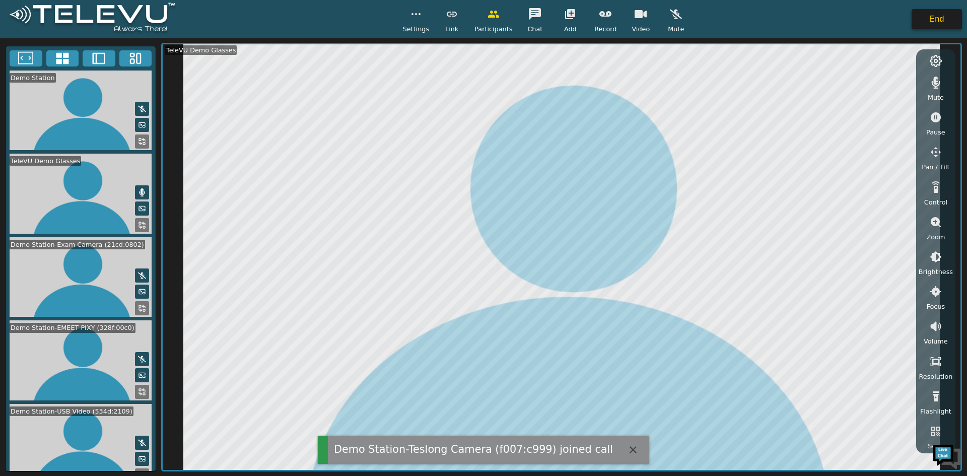
click at [935, 16] on button "End" at bounding box center [937, 19] width 50 height 20
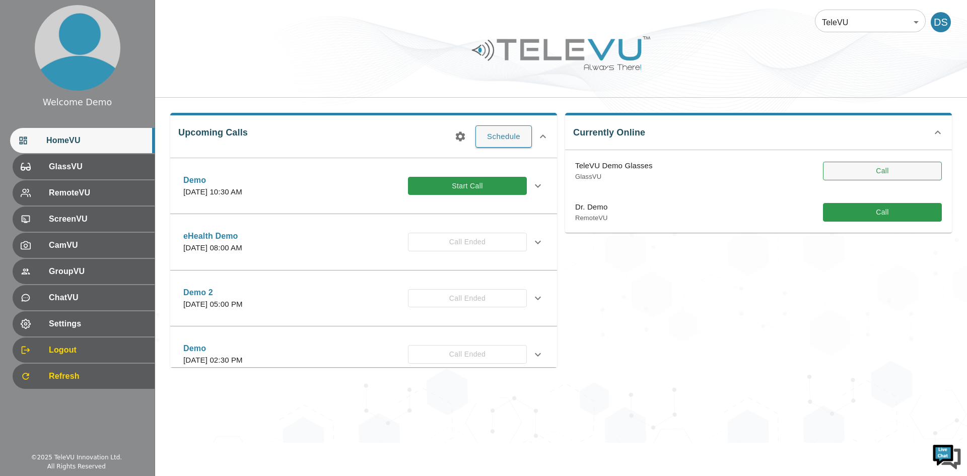
click at [882, 171] on button "Call" at bounding box center [882, 171] width 119 height 19
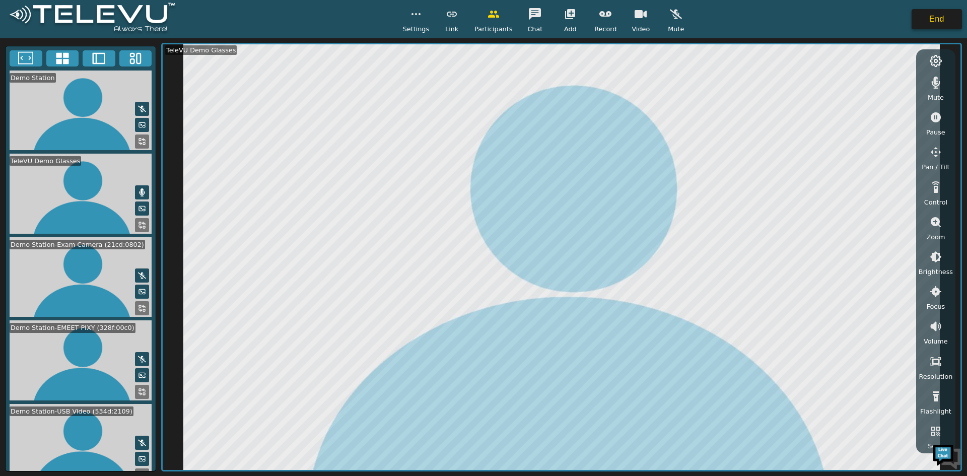
click at [938, 14] on button "End" at bounding box center [937, 19] width 50 height 20
